Goal: Information Seeking & Learning: Compare options

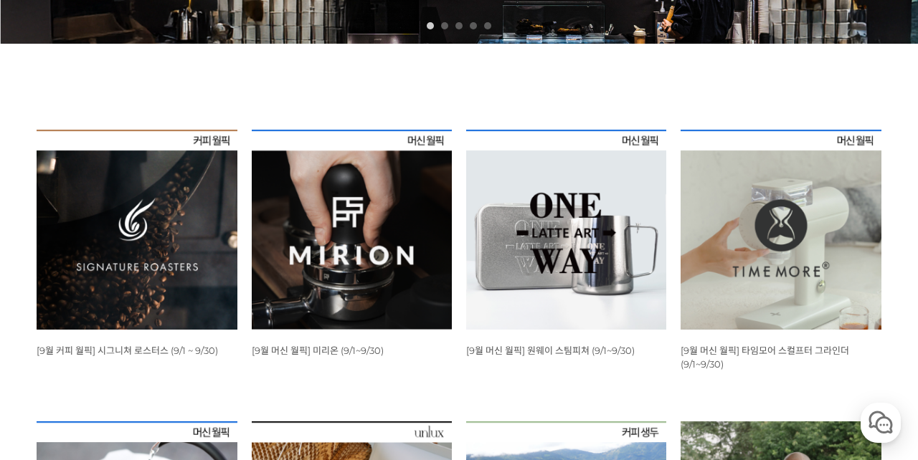
scroll to position [381, 0]
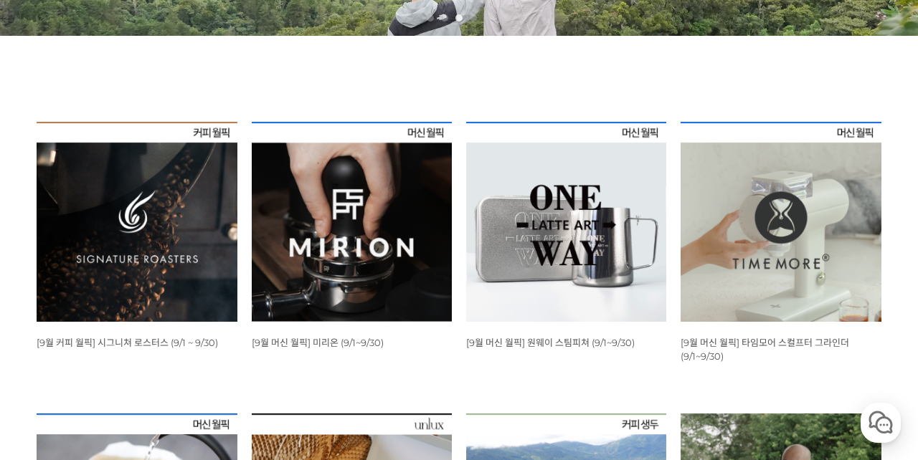
click at [378, 239] on img at bounding box center [352, 222] width 200 height 200
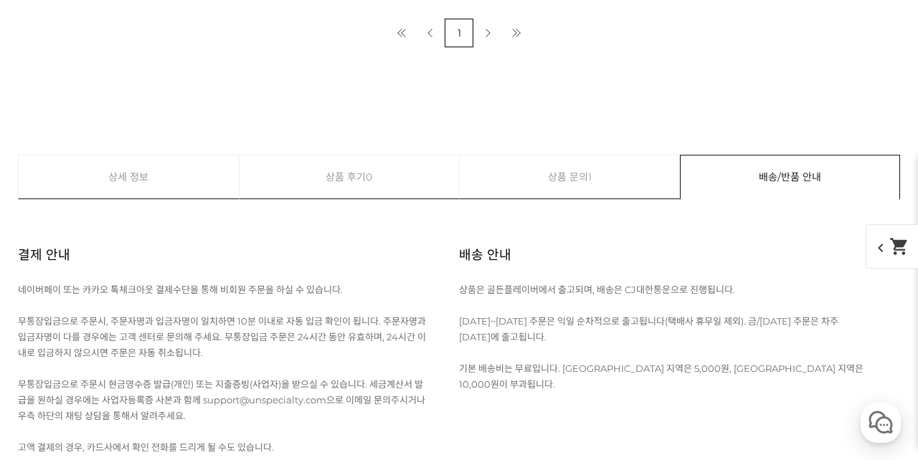
scroll to position [15230, 0]
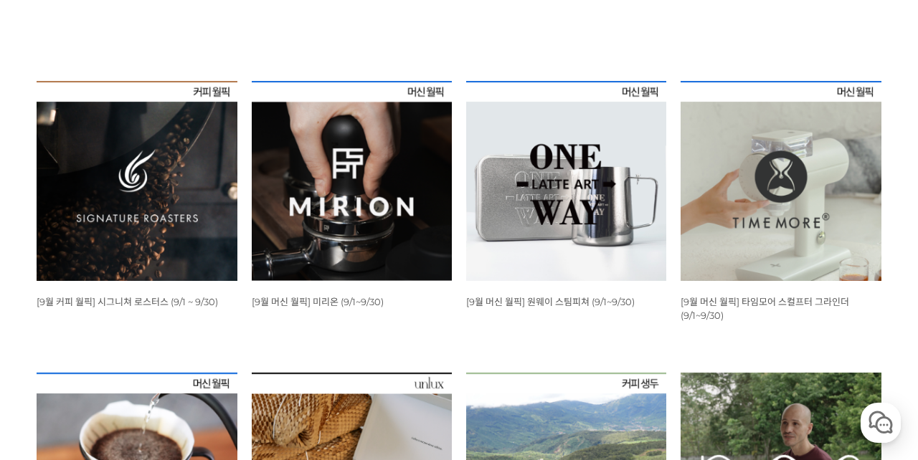
scroll to position [447, 0]
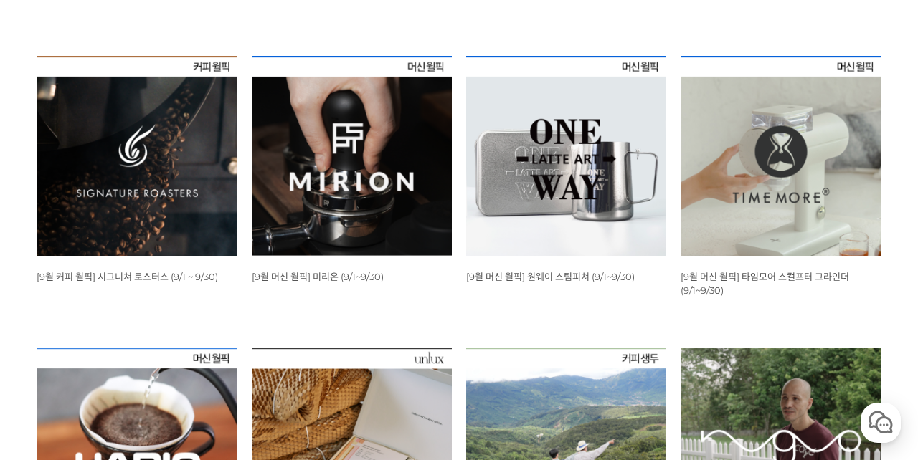
click at [746, 231] on img at bounding box center [780, 156] width 200 height 200
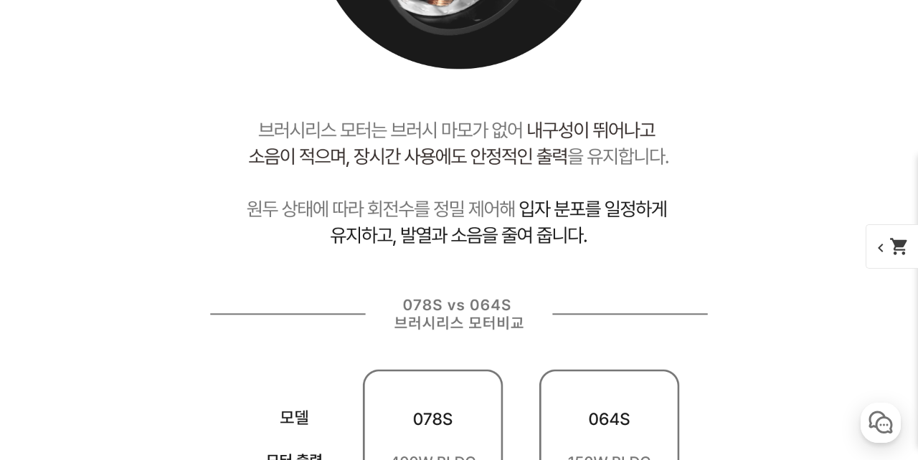
scroll to position [7528, 0]
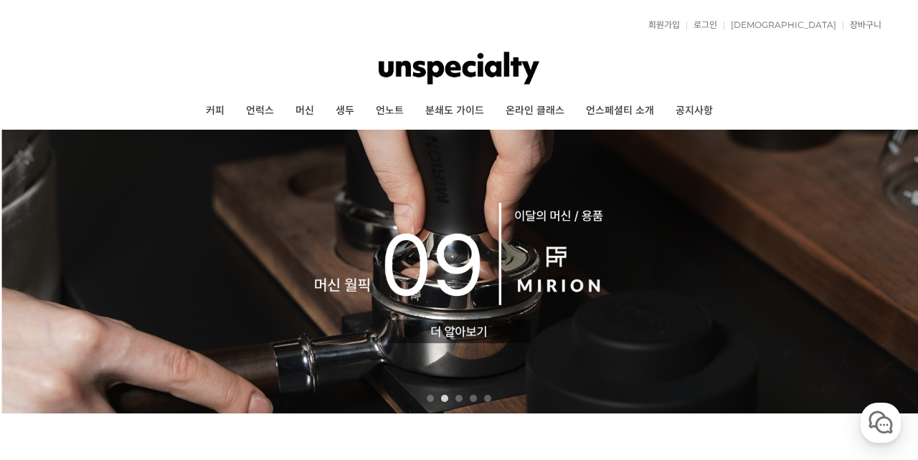
click at [455, 395] on div "3" at bounding box center [459, 398] width 14 height 7
click at [460, 399] on link "3" at bounding box center [458, 398] width 7 height 7
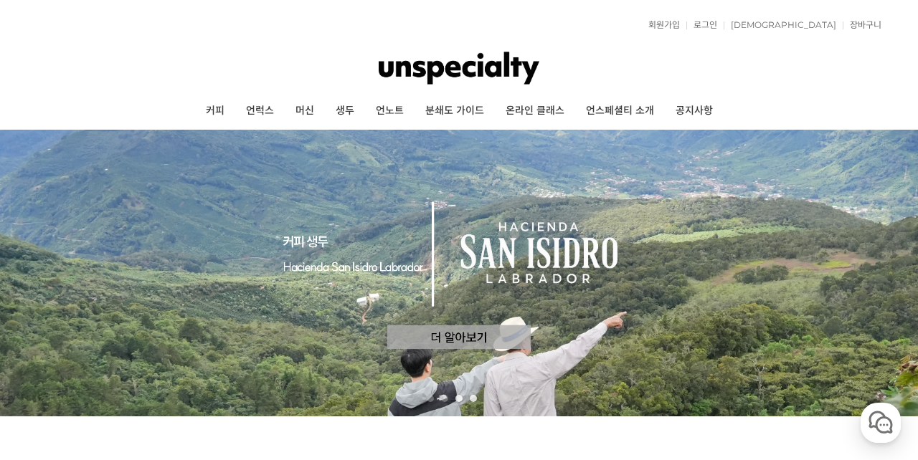
click at [470, 399] on link "4" at bounding box center [473, 398] width 7 height 7
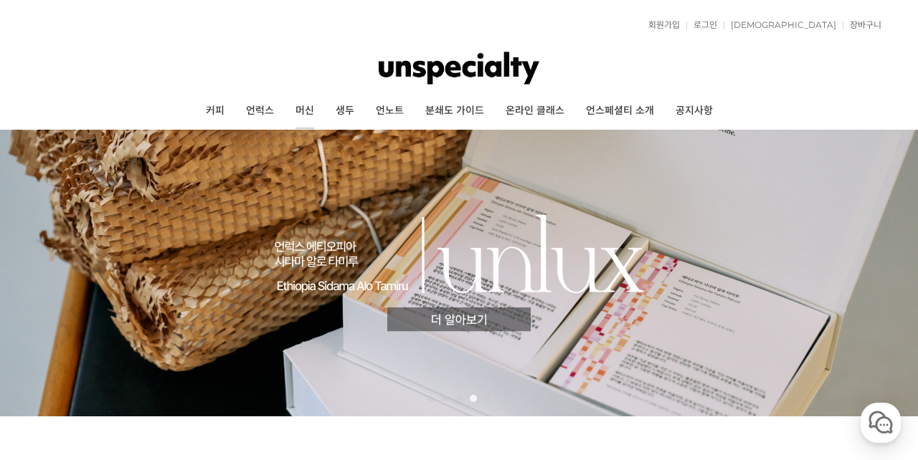
click at [310, 112] on link "머신" at bounding box center [305, 111] width 40 height 36
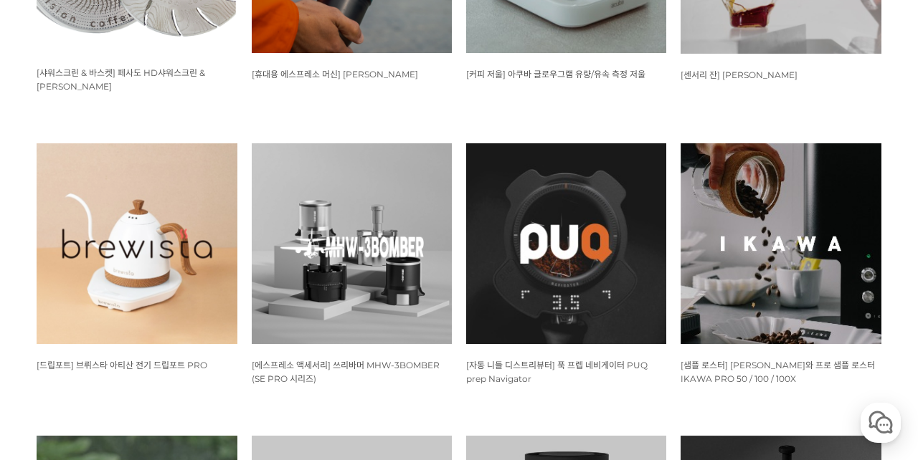
scroll to position [1120, 0]
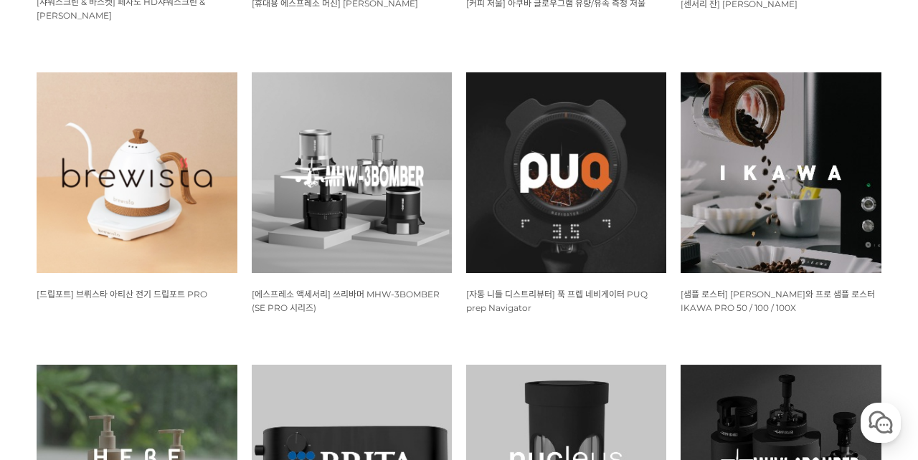
click at [780, 203] on img at bounding box center [780, 172] width 200 height 200
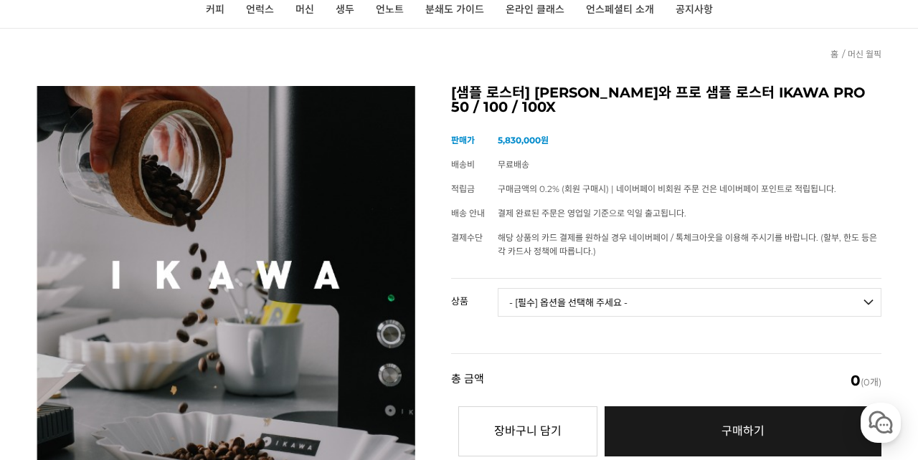
scroll to position [102, 0]
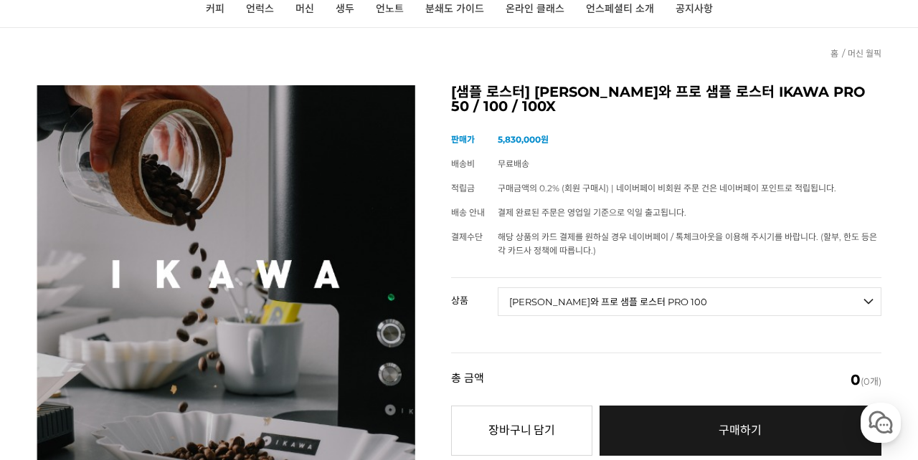
select select "*"
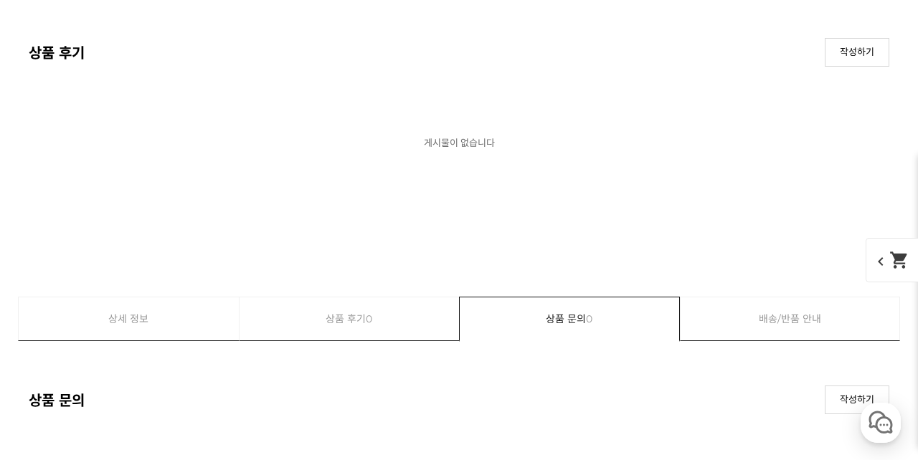
scroll to position [14362, 0]
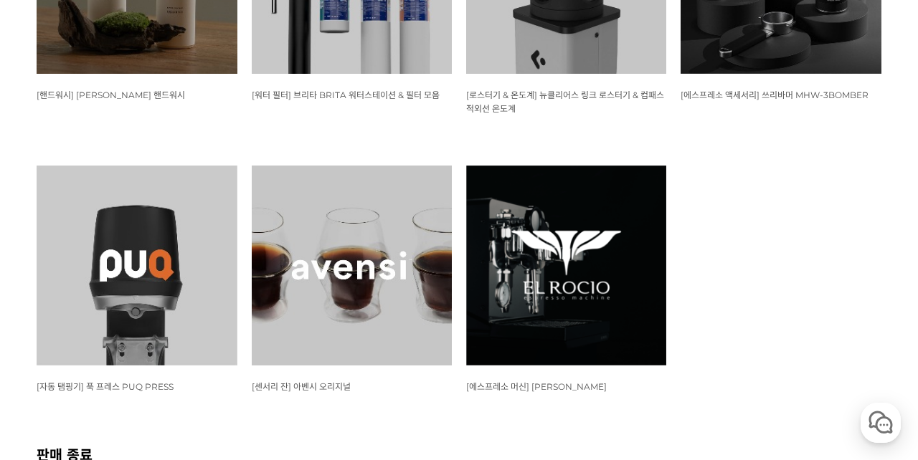
scroll to position [1621, 0]
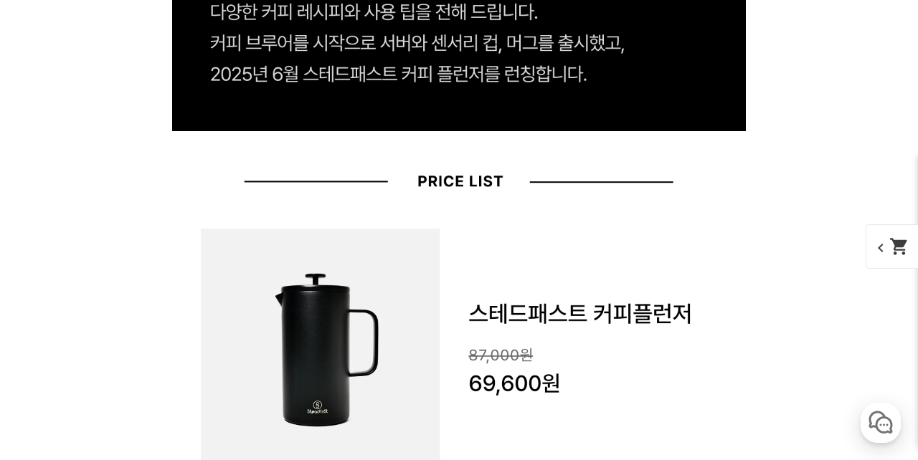
scroll to position [1614, 0]
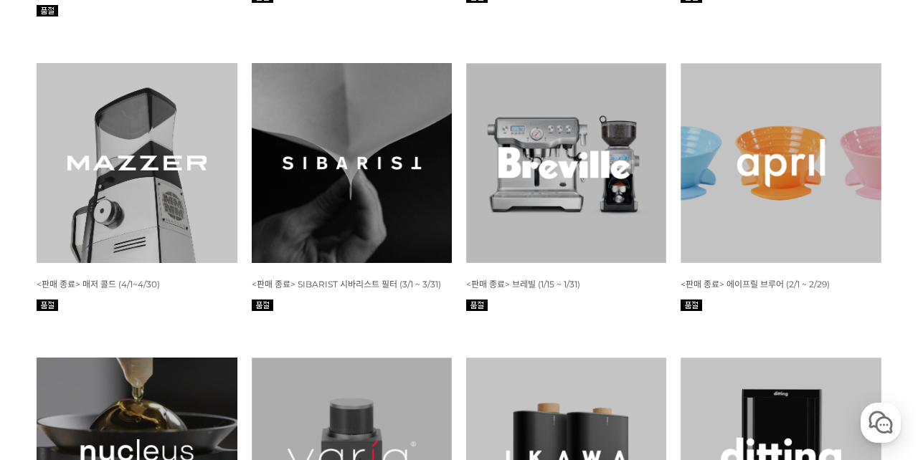
scroll to position [4794, 0]
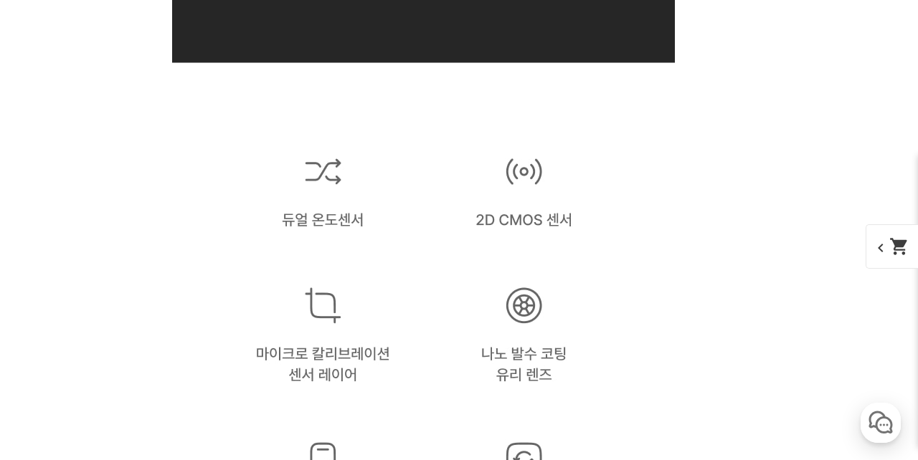
scroll to position [4849, 0]
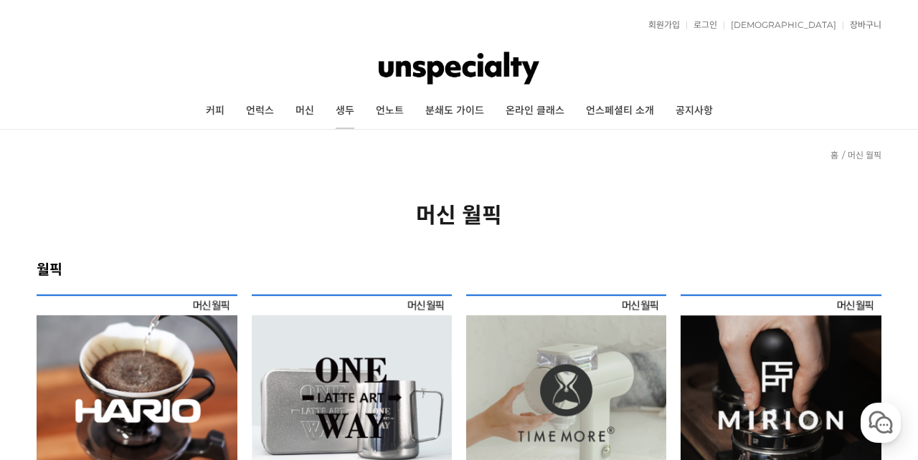
click at [348, 114] on link "생두" at bounding box center [345, 111] width 40 height 36
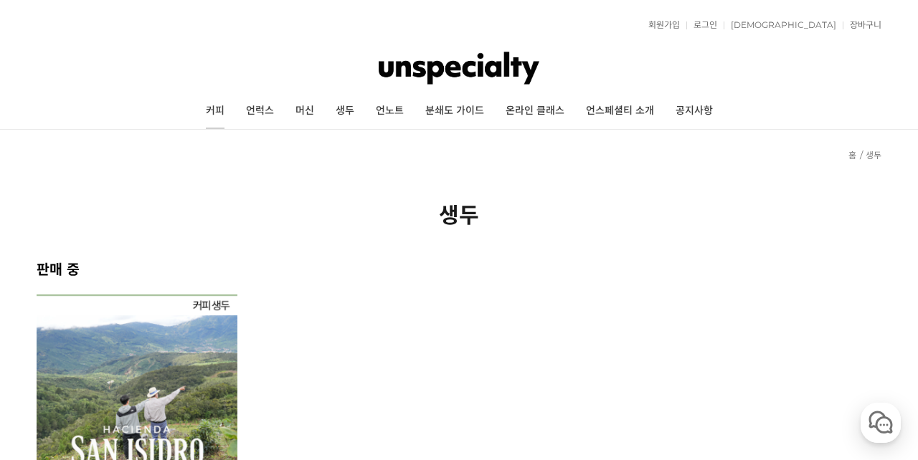
click at [223, 104] on link "커피" at bounding box center [215, 111] width 40 height 36
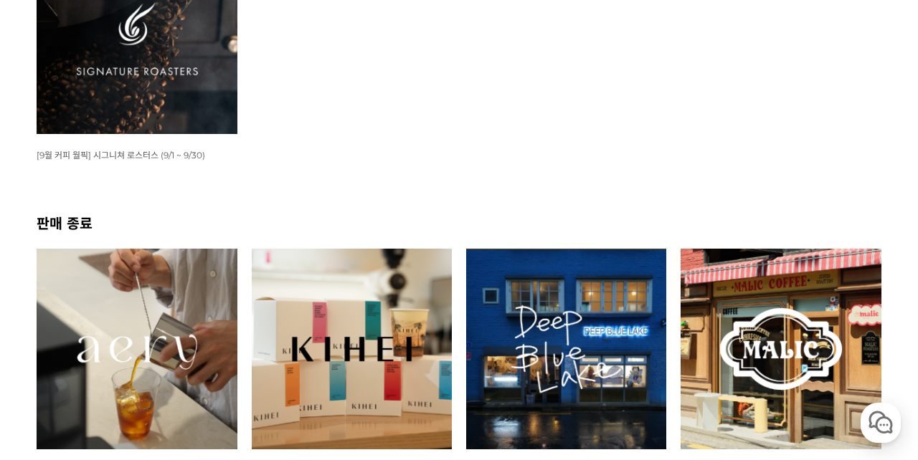
scroll to position [471, 0]
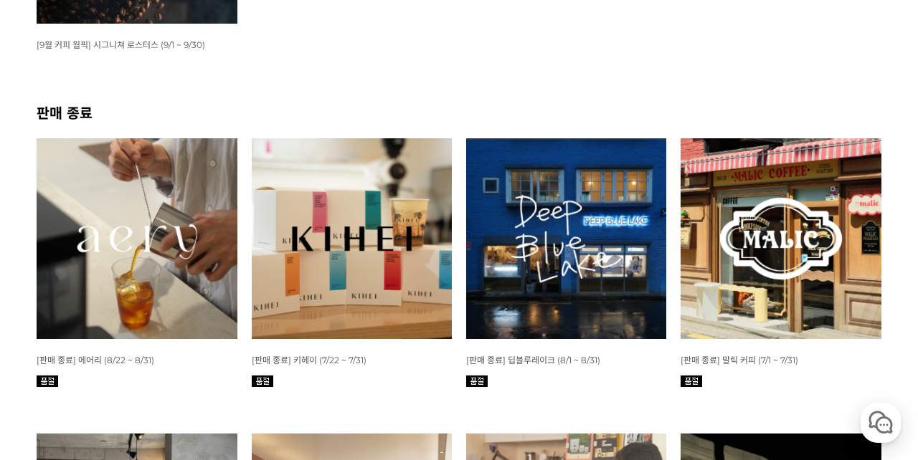
click at [176, 248] on img at bounding box center [137, 238] width 200 height 200
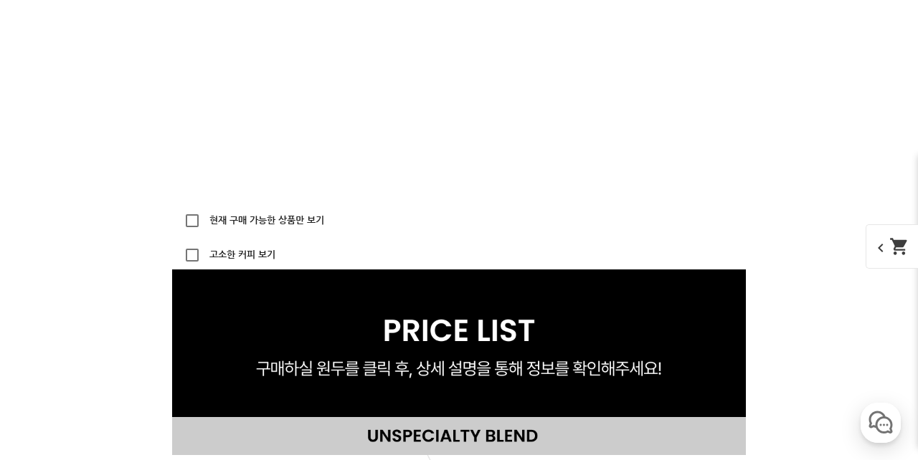
scroll to position [5431, 0]
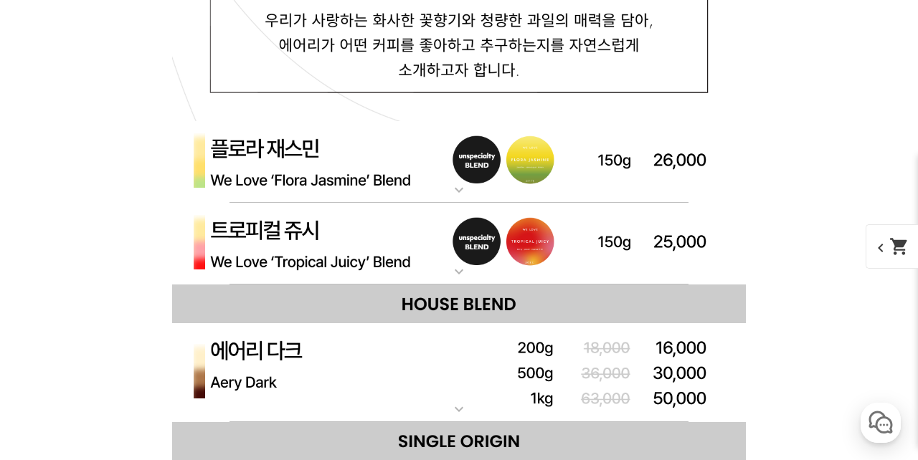
click at [457, 186] on mat-icon "expand_more" at bounding box center [458, 189] width 29 height 17
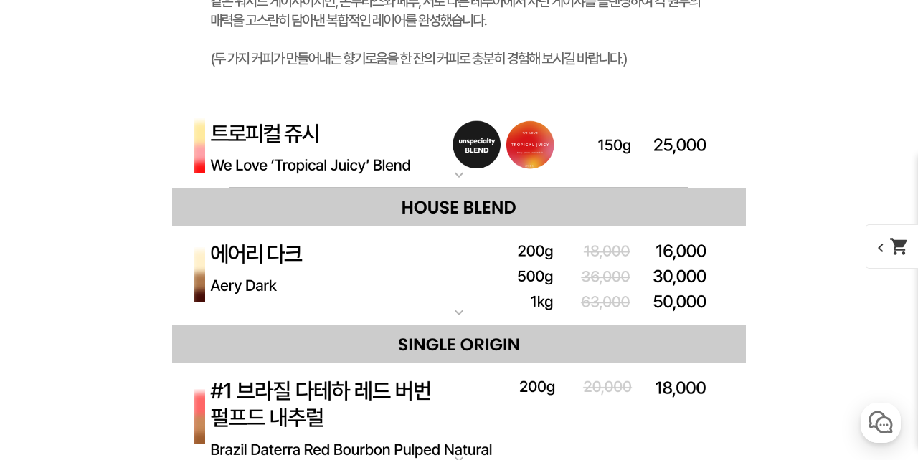
scroll to position [6262, 0]
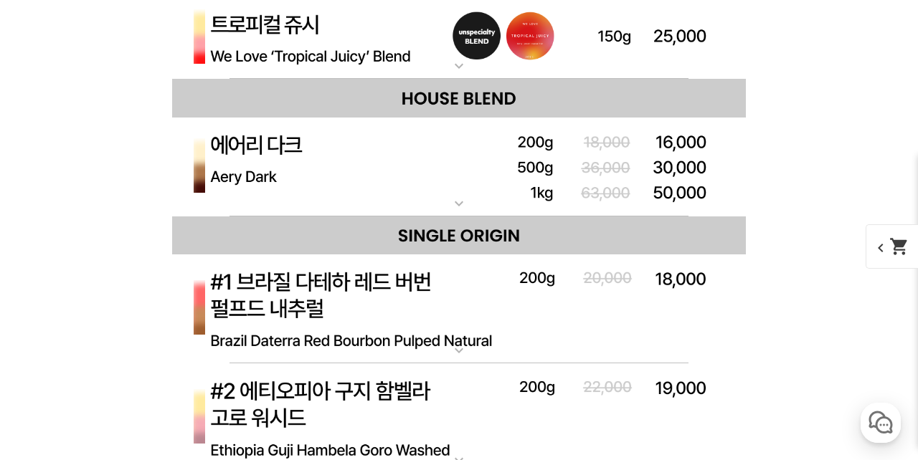
click at [457, 66] on mat-icon "expand_more" at bounding box center [458, 65] width 29 height 17
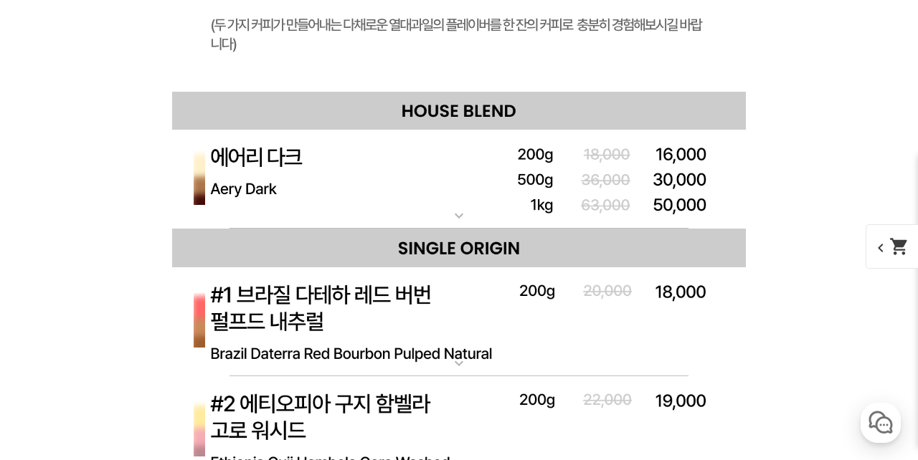
scroll to position [6893, 0]
click at [448, 219] on mat-icon "expand_more" at bounding box center [458, 216] width 29 height 17
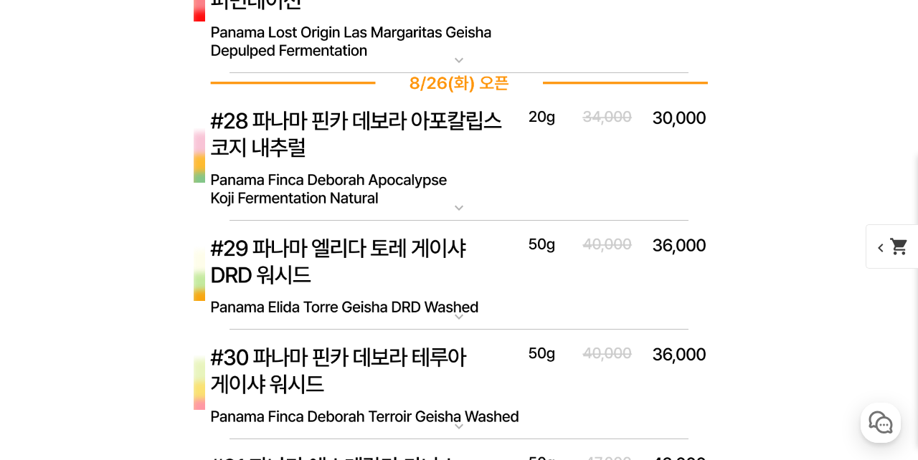
scroll to position [10509, 0]
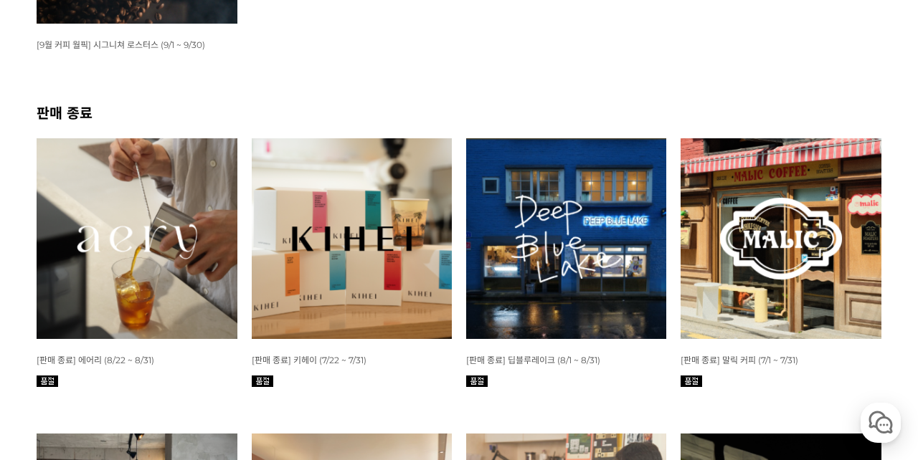
click at [535, 219] on img at bounding box center [566, 238] width 200 height 200
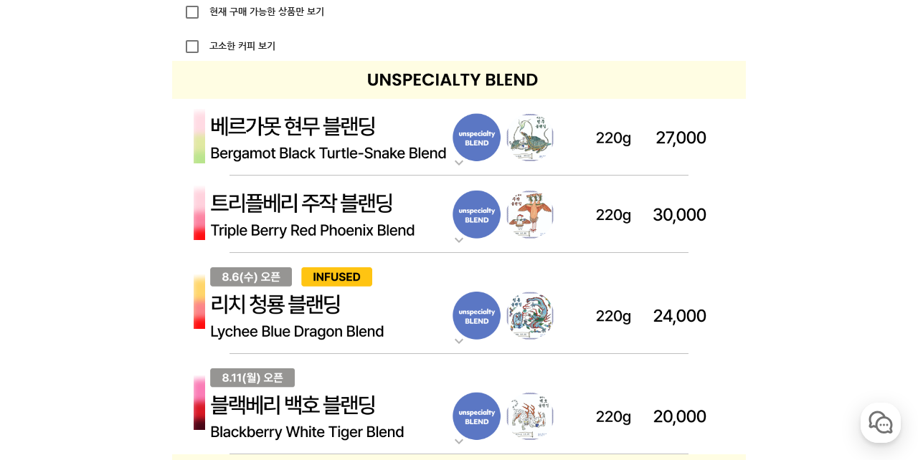
click at [457, 341] on mat-icon "expand_more" at bounding box center [458, 341] width 29 height 17
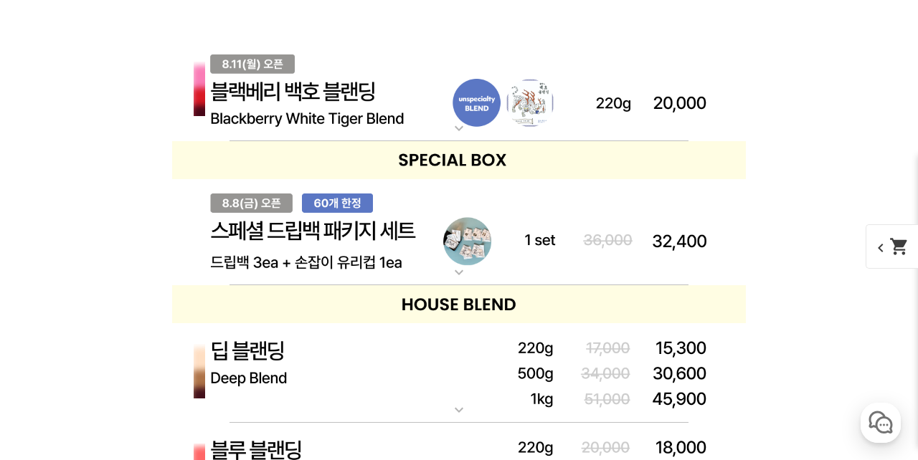
scroll to position [2102, 0]
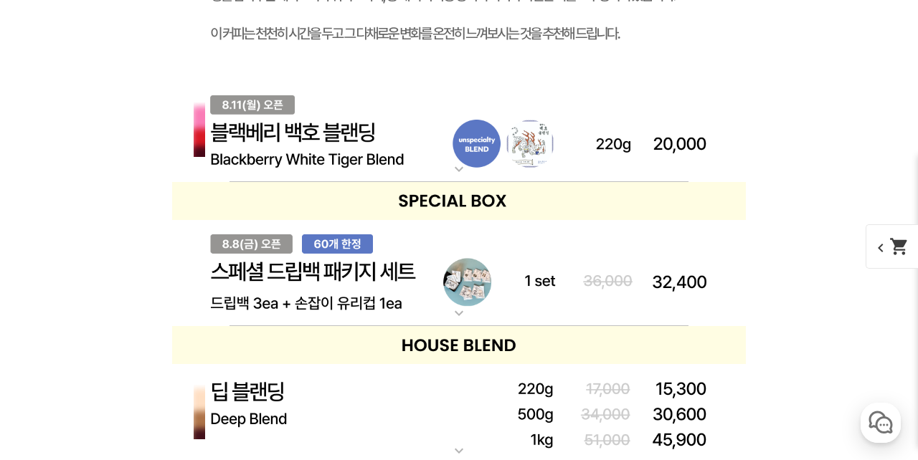
click at [454, 161] on mat-icon "expand_more" at bounding box center [458, 169] width 29 height 17
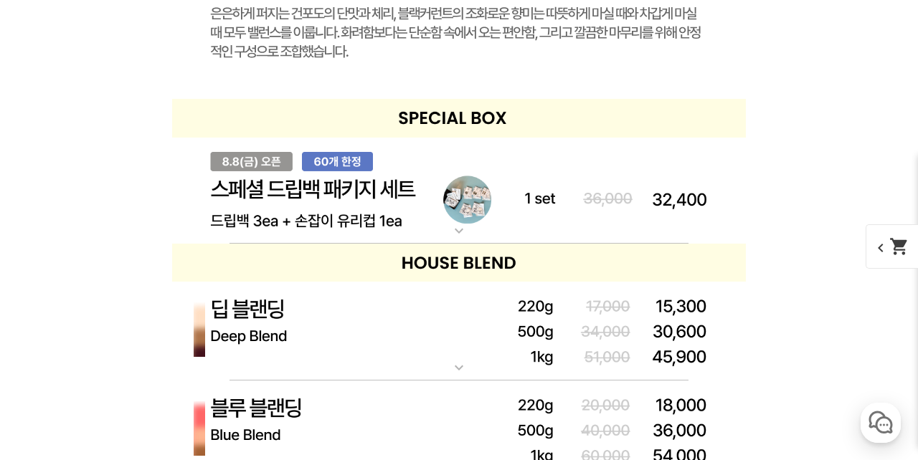
scroll to position [2991, 0]
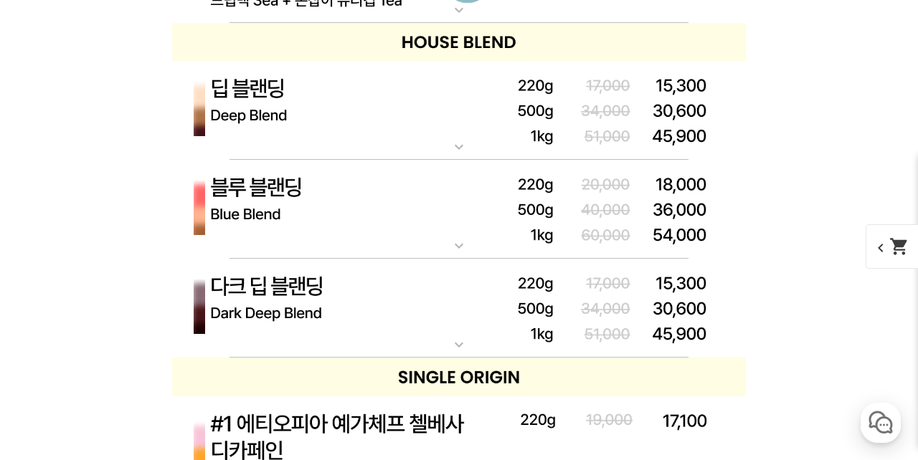
click at [465, 148] on mat-icon "expand_more" at bounding box center [458, 146] width 29 height 17
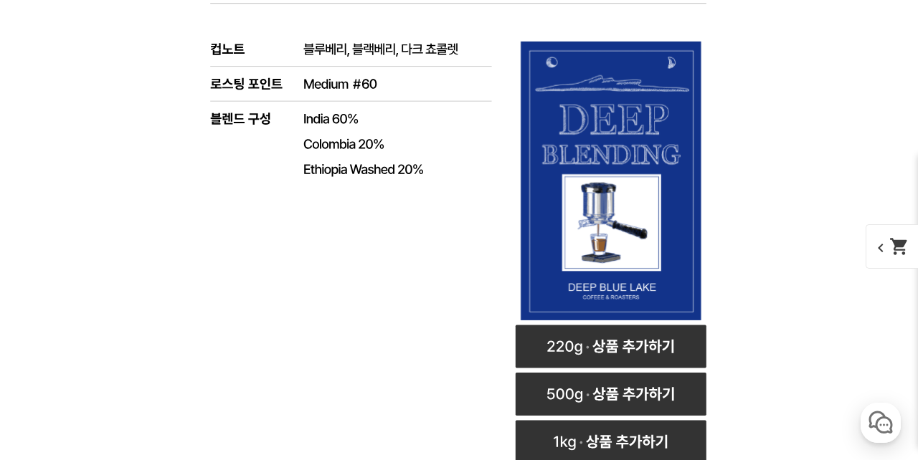
scroll to position [4030, 0]
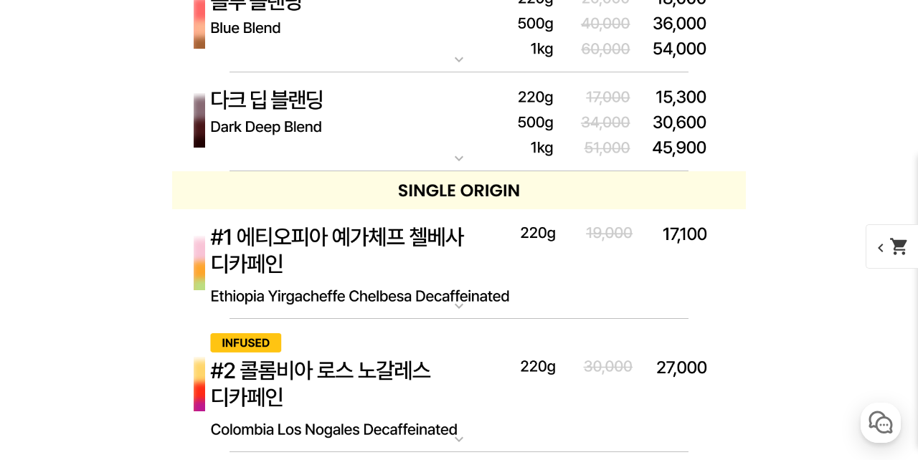
click at [462, 57] on mat-icon "expand_more" at bounding box center [458, 59] width 29 height 17
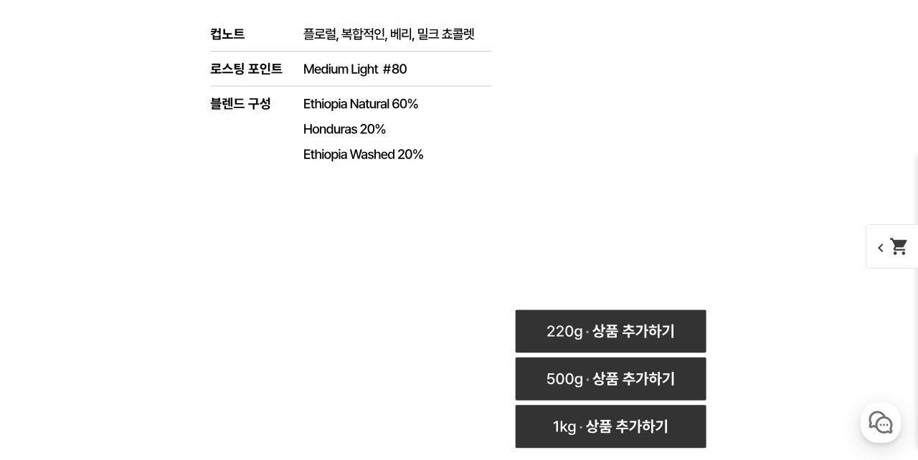
scroll to position [4859, 0]
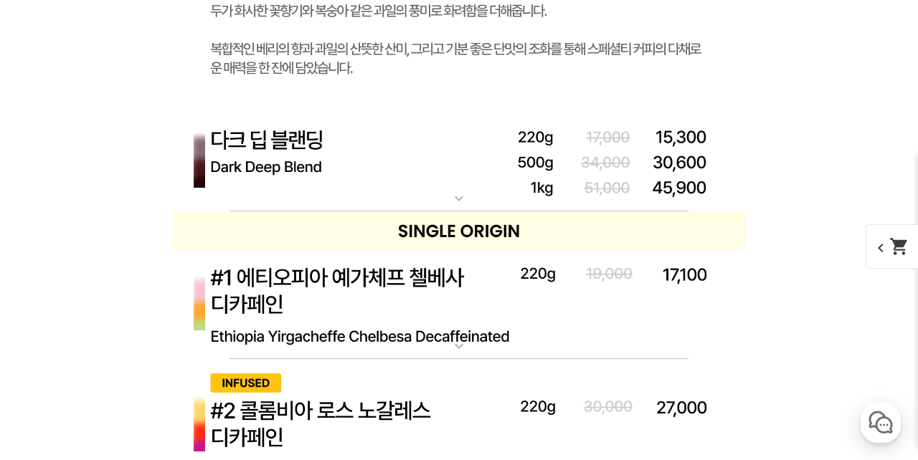
click at [459, 181] on img at bounding box center [458, 163] width 573 height 100
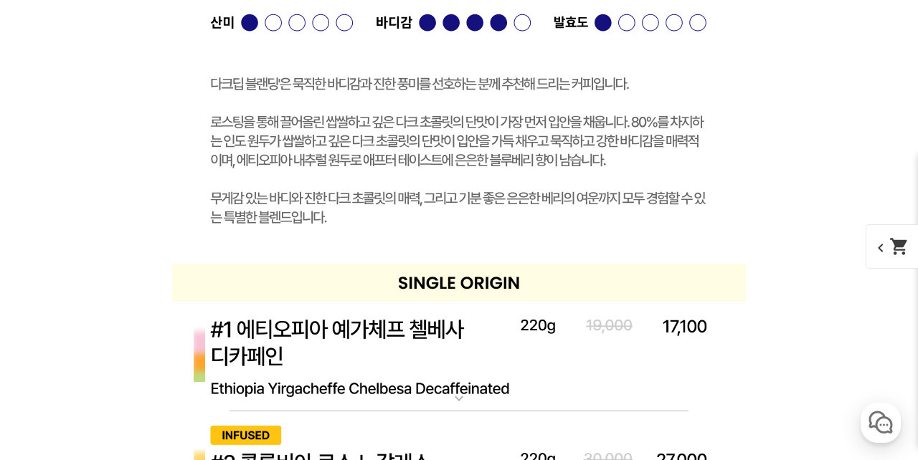
scroll to position [5829, 0]
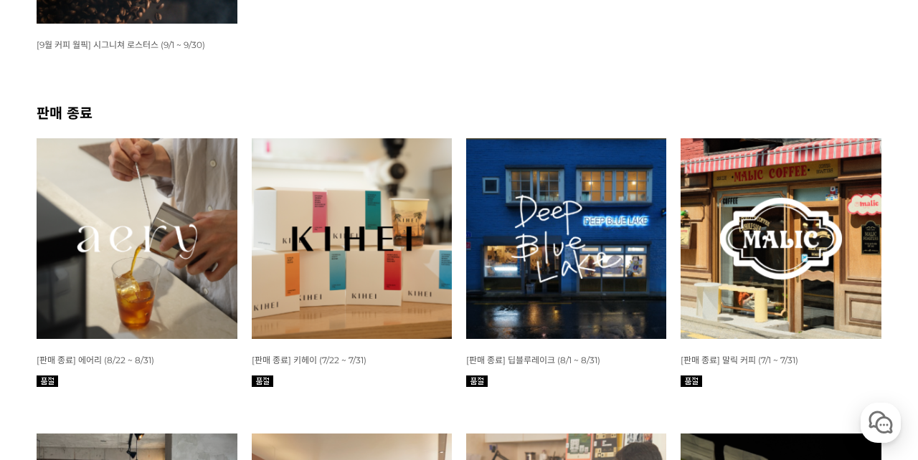
click at [396, 276] on img at bounding box center [352, 238] width 200 height 200
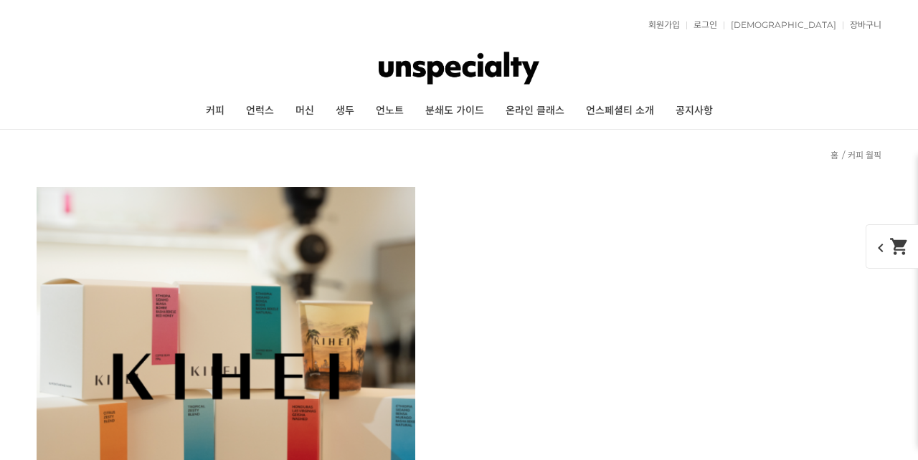
scroll to position [2143, 0]
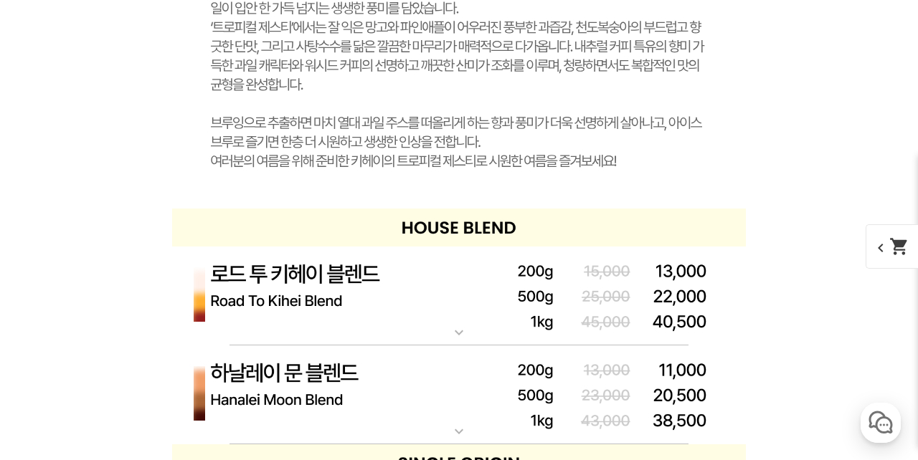
scroll to position [4372, 0]
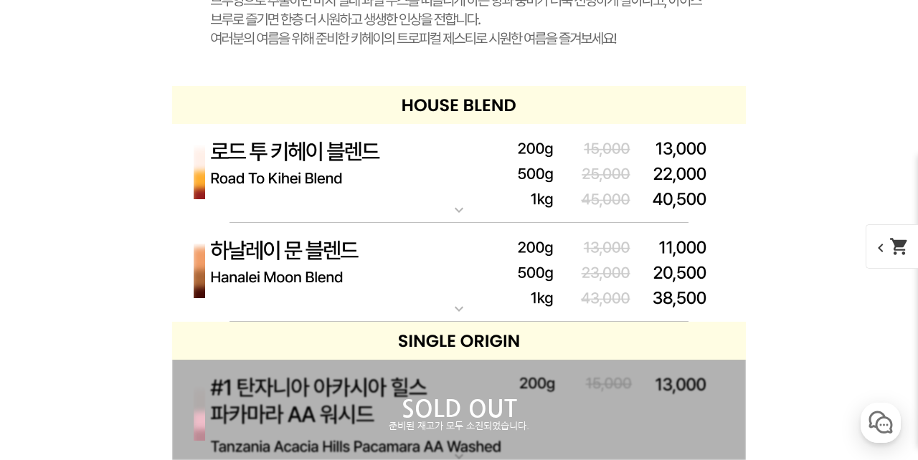
click at [454, 203] on mat-icon "expand_more" at bounding box center [458, 209] width 29 height 17
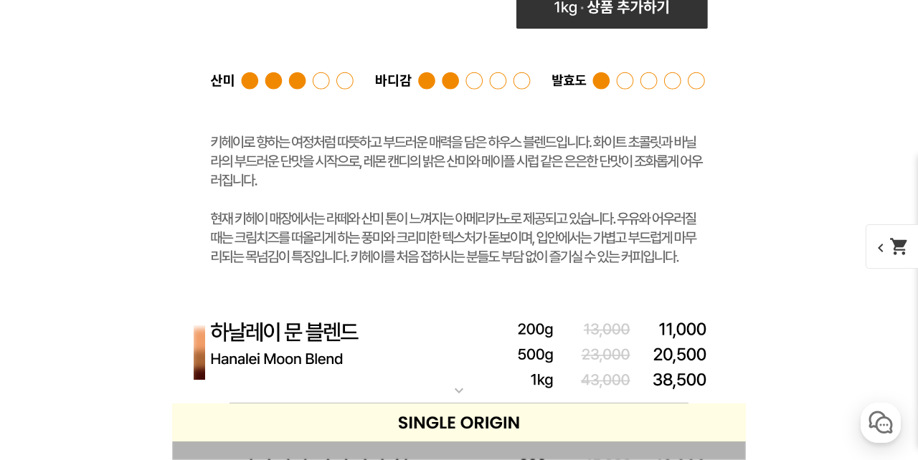
scroll to position [5130, 0]
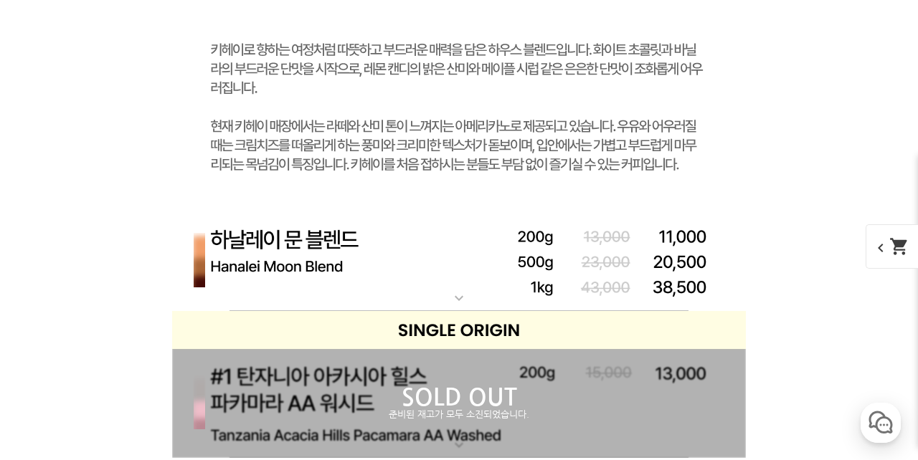
click at [463, 300] on mat-icon "expand_more" at bounding box center [458, 298] width 29 height 17
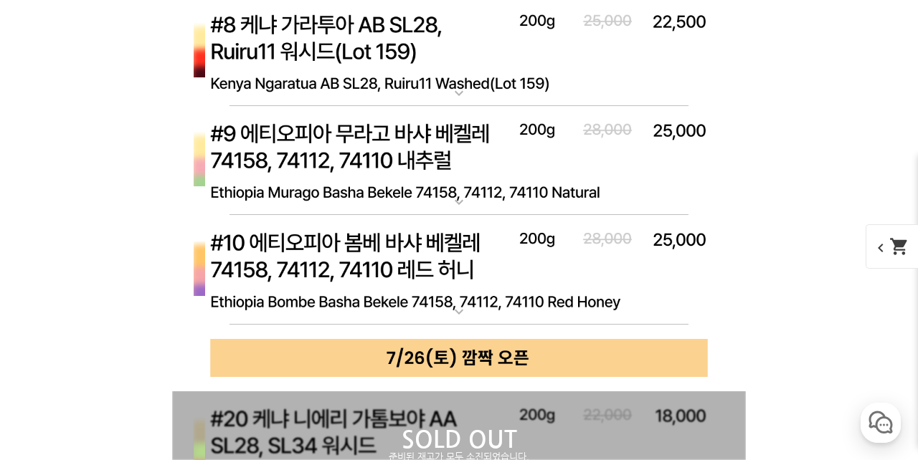
scroll to position [7023, 0]
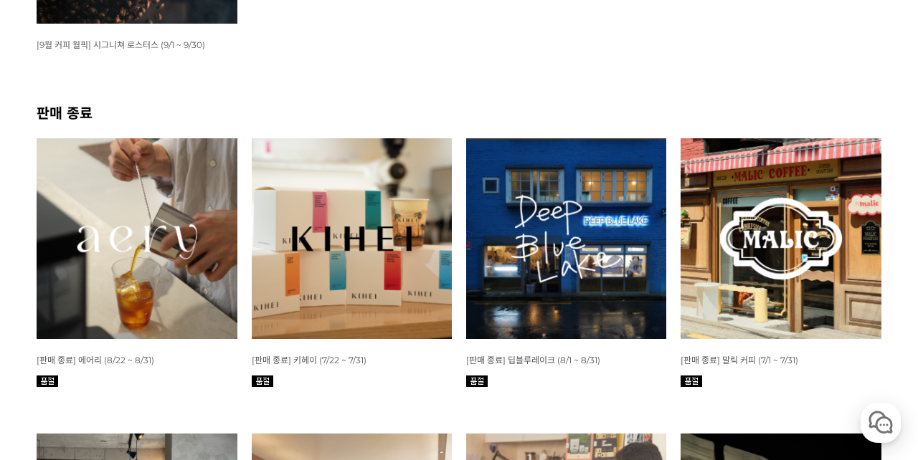
click at [734, 252] on img at bounding box center [780, 238] width 200 height 200
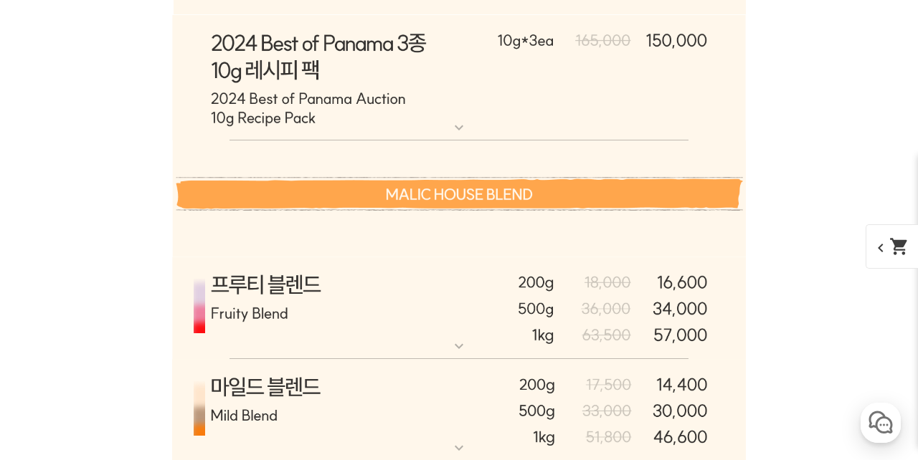
scroll to position [2311, 0]
click at [461, 351] on mat-icon "expand_more" at bounding box center [458, 346] width 29 height 17
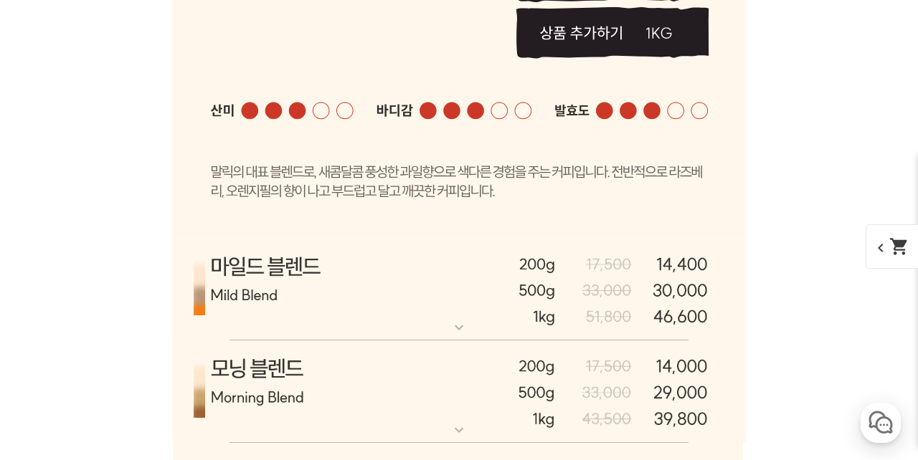
scroll to position [3268, 0]
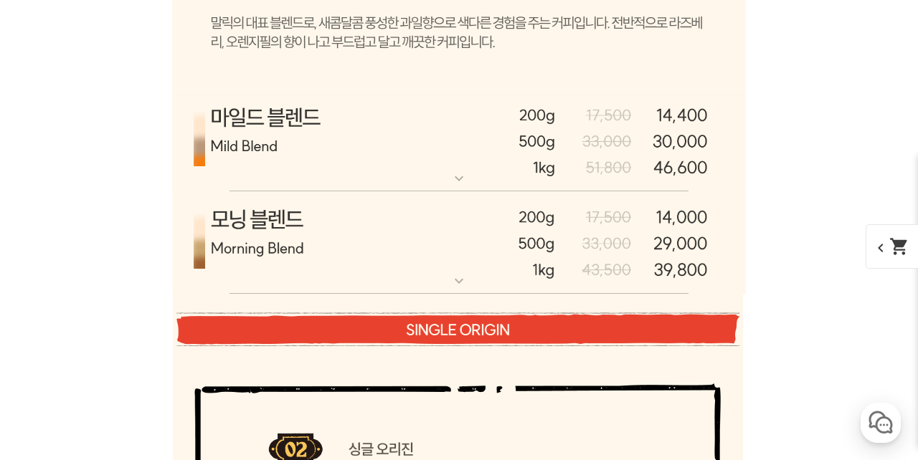
click at [460, 182] on mat-icon "expand_more" at bounding box center [458, 178] width 29 height 17
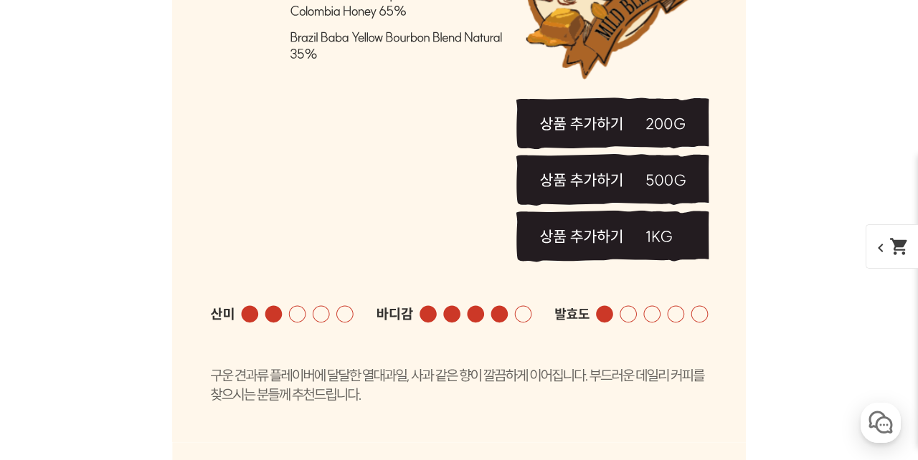
scroll to position [3856, 0]
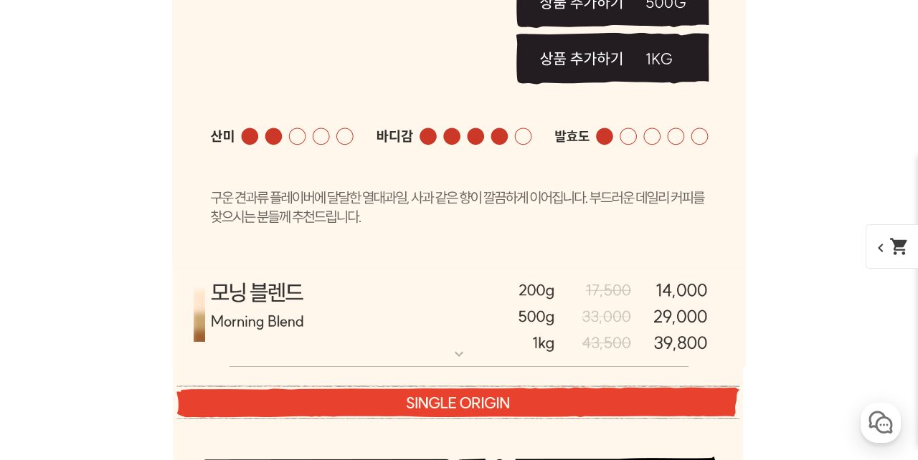
click at [455, 353] on mat-icon "expand_more" at bounding box center [458, 354] width 29 height 17
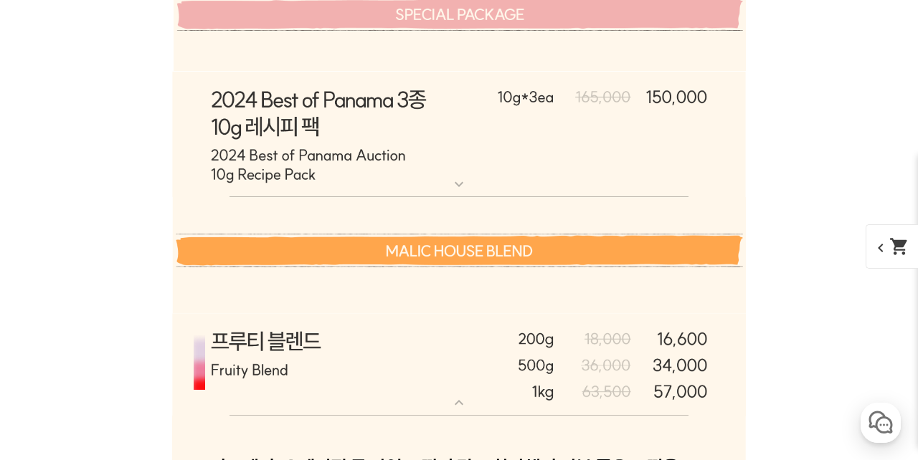
scroll to position [2378, 0]
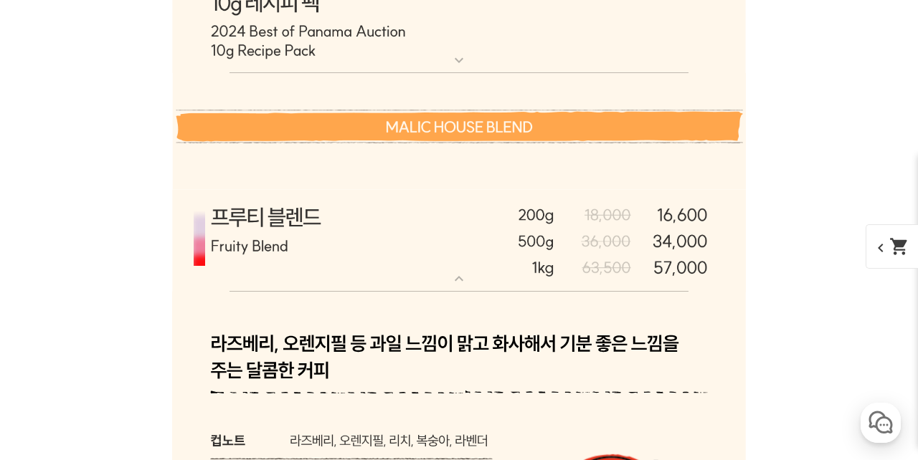
click at [460, 263] on img at bounding box center [458, 240] width 573 height 103
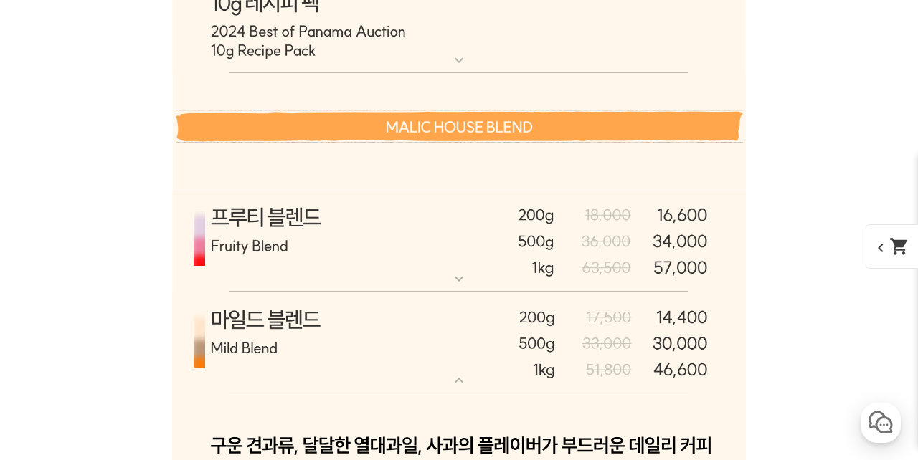
scroll to position [2487, 0]
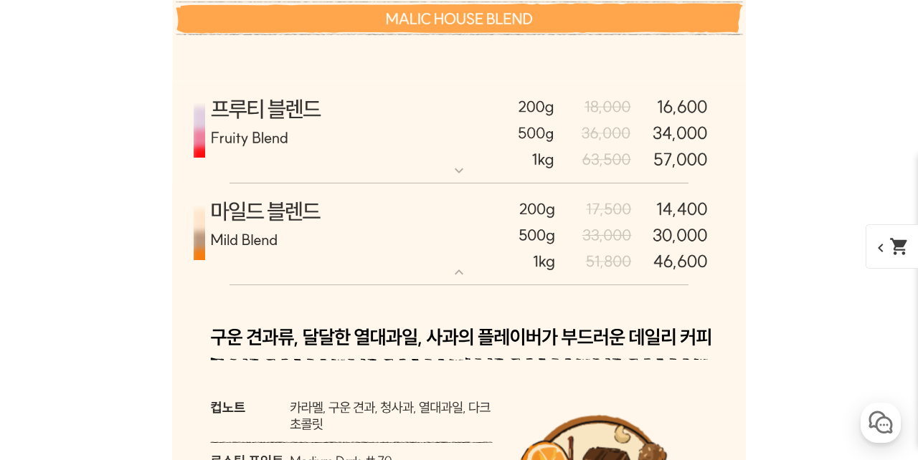
click at [456, 164] on mat-icon "expand_more" at bounding box center [458, 170] width 29 height 17
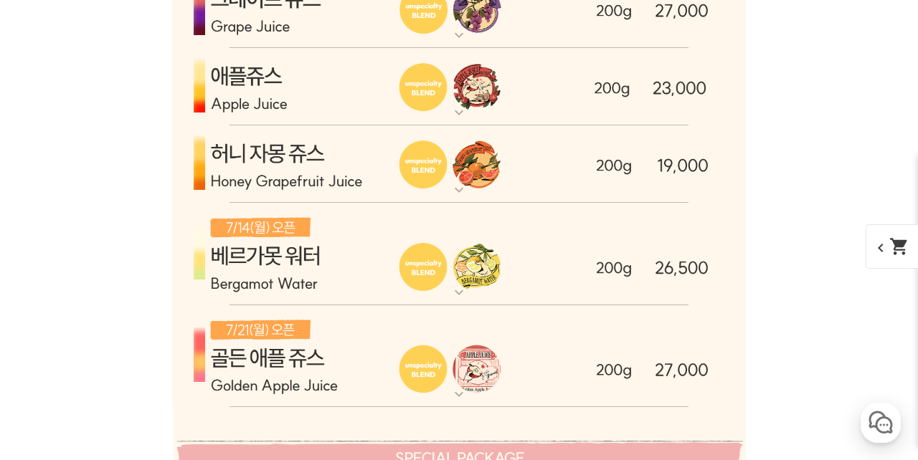
scroll to position [1705, 0]
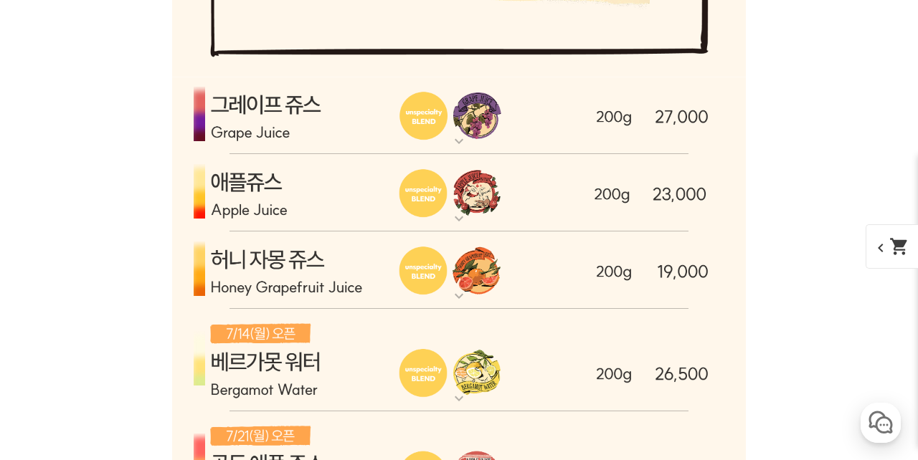
click at [454, 135] on mat-icon "expand_more" at bounding box center [458, 141] width 29 height 17
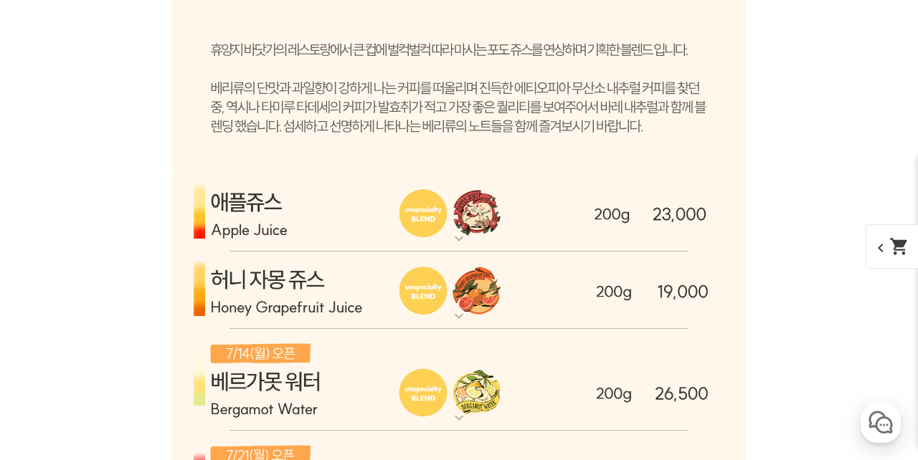
scroll to position [2295, 0]
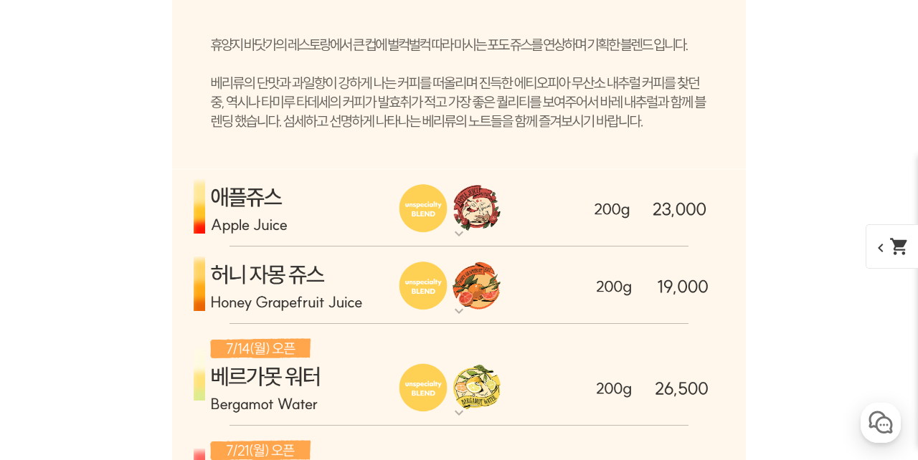
click at [456, 232] on mat-icon "expand_more" at bounding box center [458, 233] width 29 height 17
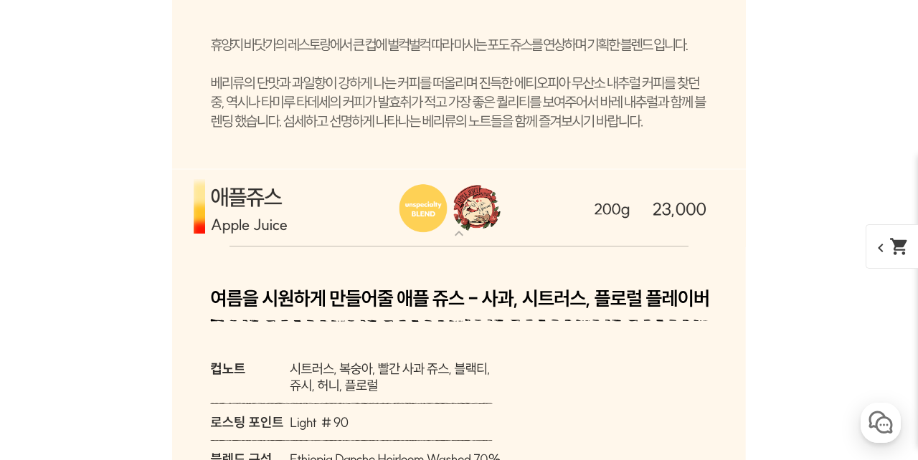
scroll to position [2476, 0]
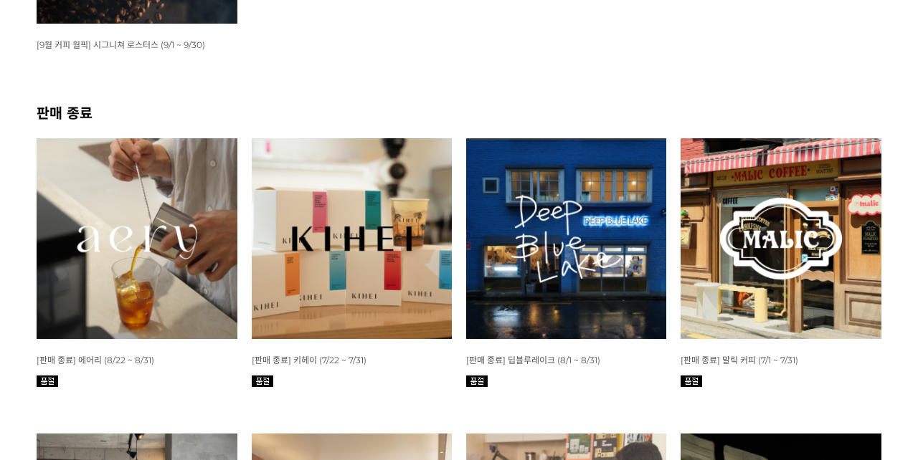
scroll to position [471, 0]
